Goal: Task Accomplishment & Management: Complete application form

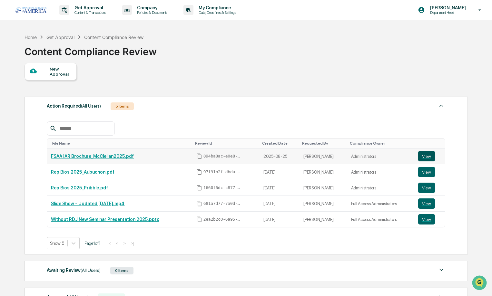
click at [426, 153] on button "View" at bounding box center [426, 156] width 17 height 10
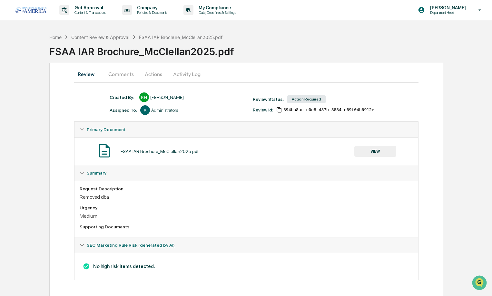
click at [122, 72] on button "Comments" at bounding box center [121, 73] width 36 height 15
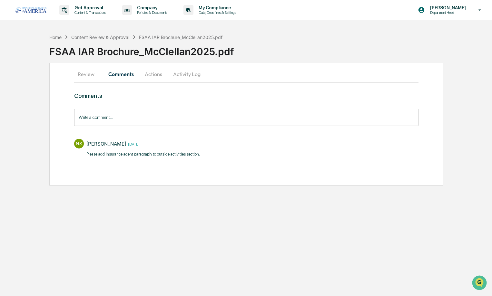
click at [152, 78] on button "Actions" at bounding box center [153, 73] width 29 height 15
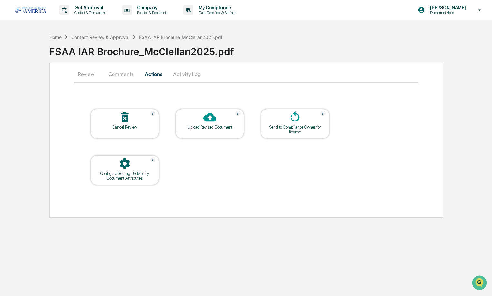
click at [199, 125] on div "Upload Revised Document" at bounding box center [210, 127] width 58 height 5
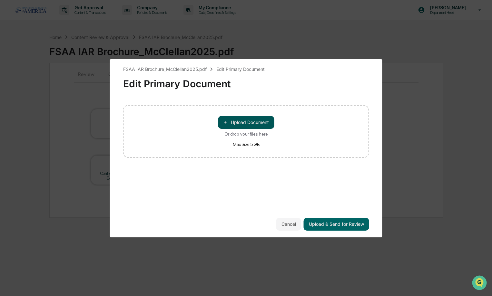
click at [230, 126] on button "＋ Upload Document" at bounding box center [246, 122] width 56 height 13
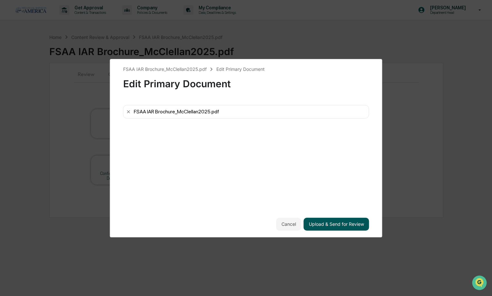
click at [342, 224] on button "Upload & Send for Review" at bounding box center [336, 224] width 65 height 13
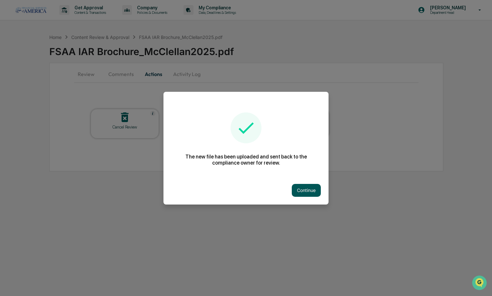
click at [298, 191] on button "Continue" at bounding box center [306, 190] width 29 height 13
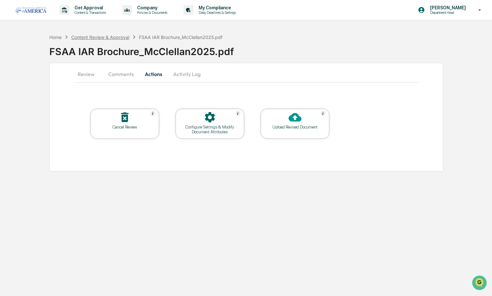
click at [101, 36] on div "Content Review & Approval" at bounding box center [100, 36] width 58 height 5
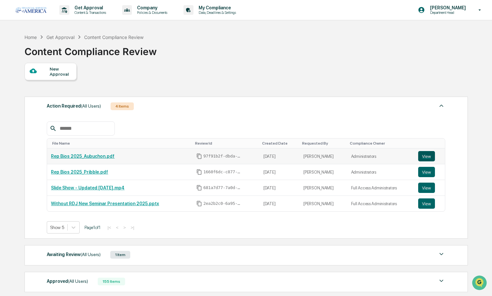
click at [423, 157] on button "View" at bounding box center [426, 156] width 17 height 10
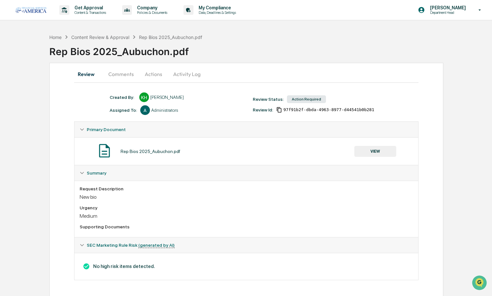
click at [121, 73] on button "Comments" at bounding box center [121, 73] width 36 height 15
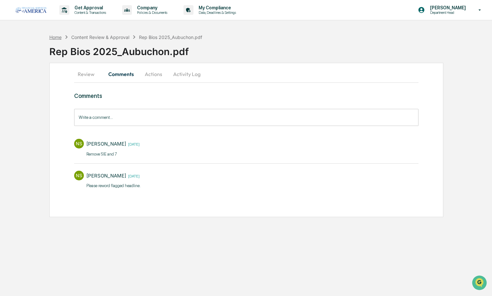
click at [61, 38] on div "Home" at bounding box center [55, 36] width 12 height 5
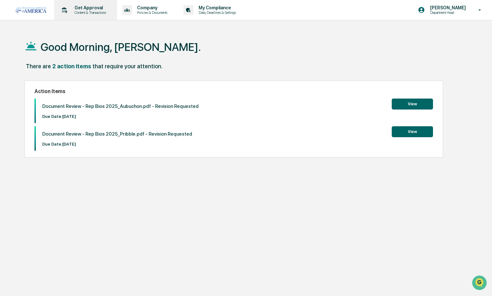
click at [69, 14] on p "Content & Transactions" at bounding box center [89, 12] width 40 height 5
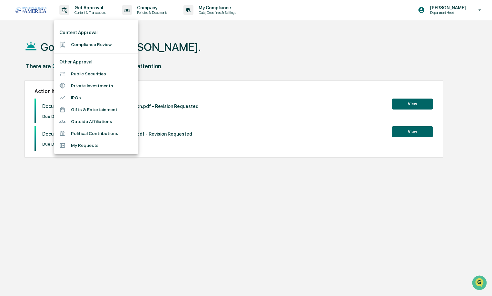
click at [86, 44] on li "Compliance Review" at bounding box center [96, 45] width 84 height 12
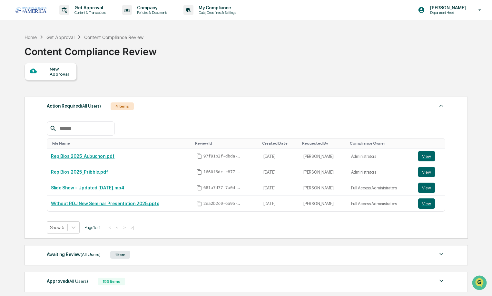
click at [62, 69] on div "New Approval" at bounding box center [61, 71] width 22 height 10
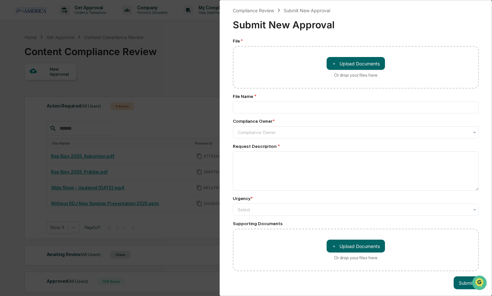
click at [372, 56] on div "＋ Upload Documents Or drop your files here" at bounding box center [356, 67] width 246 height 43
click at [372, 63] on button "＋ Upload Documents" at bounding box center [356, 63] width 58 height 13
type input "**********"
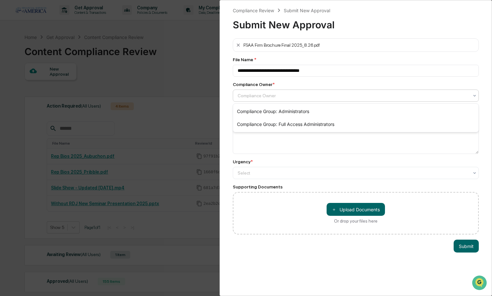
click at [267, 96] on div "Compliance Owner" at bounding box center [353, 95] width 231 height 5
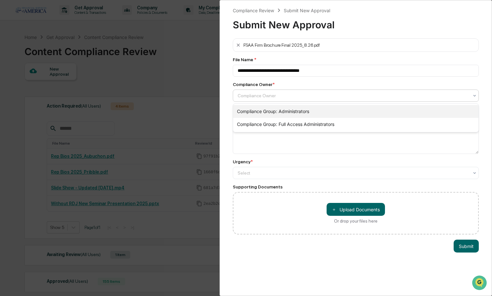
click at [266, 113] on div "Compliance Group: Administrators" at bounding box center [355, 111] width 245 height 13
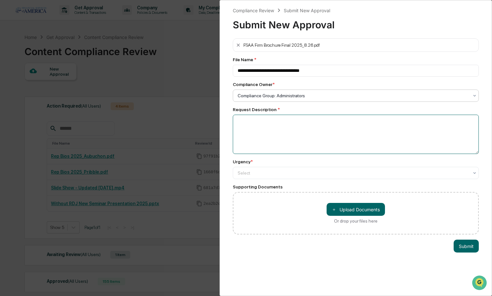
click at [261, 122] on textarea at bounding box center [356, 134] width 246 height 39
drag, startPoint x: 268, startPoint y: 133, endPoint x: 313, endPoint y: 140, distance: 45.2
click at [313, 140] on textarea "**********" at bounding box center [356, 134] width 246 height 39
click at [239, 121] on textarea "**********" at bounding box center [356, 134] width 246 height 39
type textarea "**********"
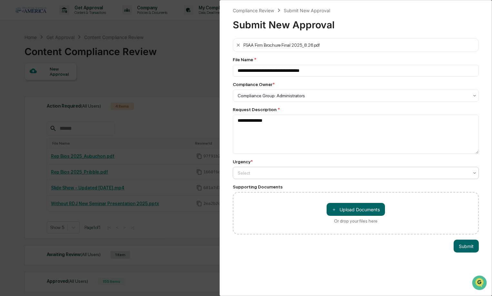
click at [254, 100] on div "Select" at bounding box center [353, 95] width 238 height 9
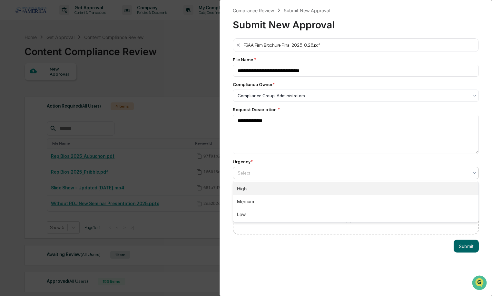
click at [251, 192] on div "High" at bounding box center [355, 188] width 245 height 13
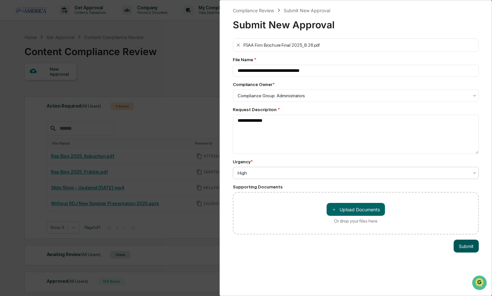
click at [465, 250] on button "Submit" at bounding box center [466, 246] width 25 height 13
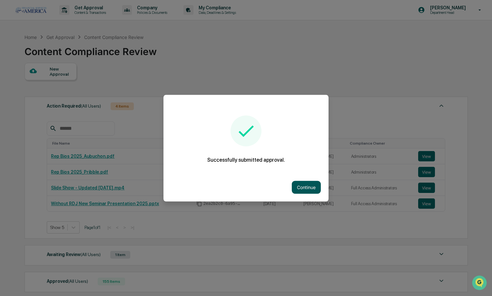
click at [308, 187] on button "Continue" at bounding box center [306, 187] width 29 height 13
